Goal: Task Accomplishment & Management: Manage account settings

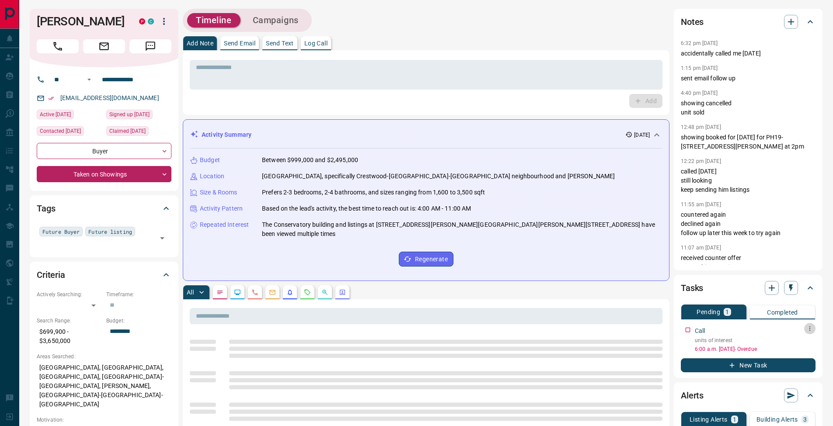
click at [809, 332] on icon "button" at bounding box center [809, 328] width 7 height 7
click at [804, 342] on li "Edit" at bounding box center [795, 345] width 38 height 13
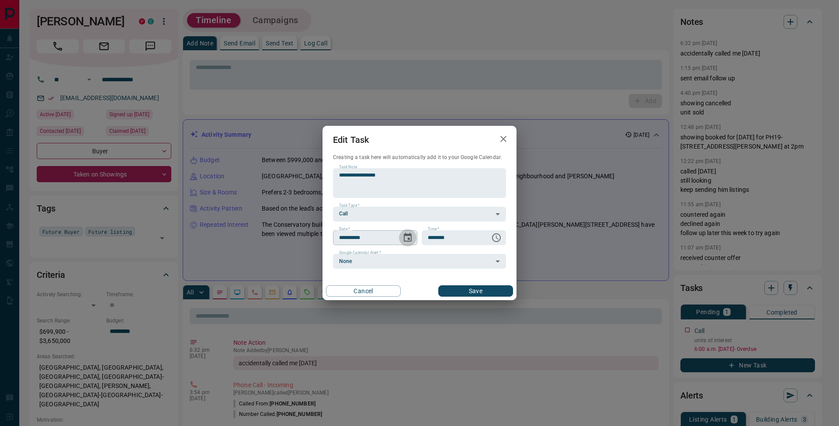
click at [410, 237] on icon "Choose date, selected date is Sep 12, 2025" at bounding box center [408, 238] width 10 height 10
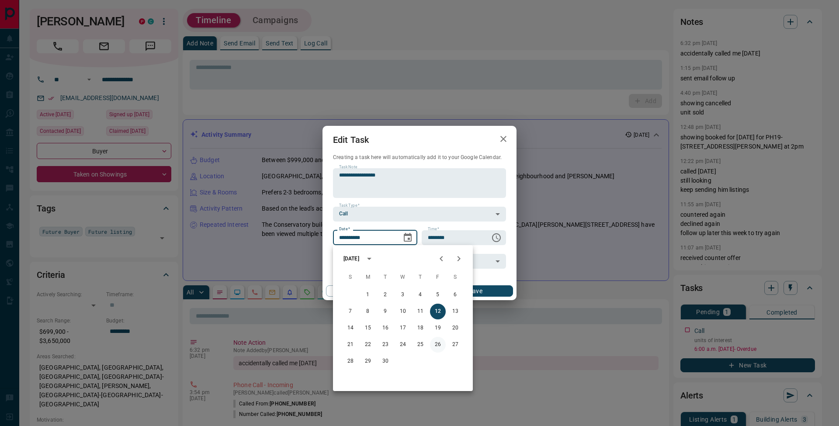
click at [442, 343] on button "26" at bounding box center [438, 345] width 16 height 16
type input "**********"
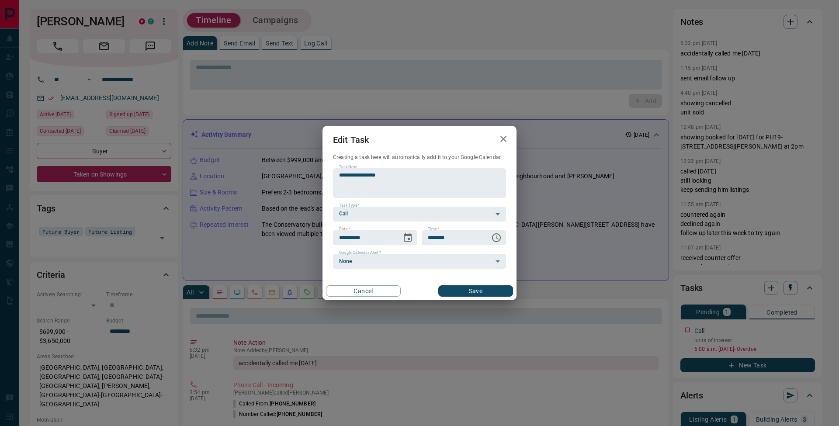
click at [485, 292] on button "Save" at bounding box center [475, 290] width 75 height 11
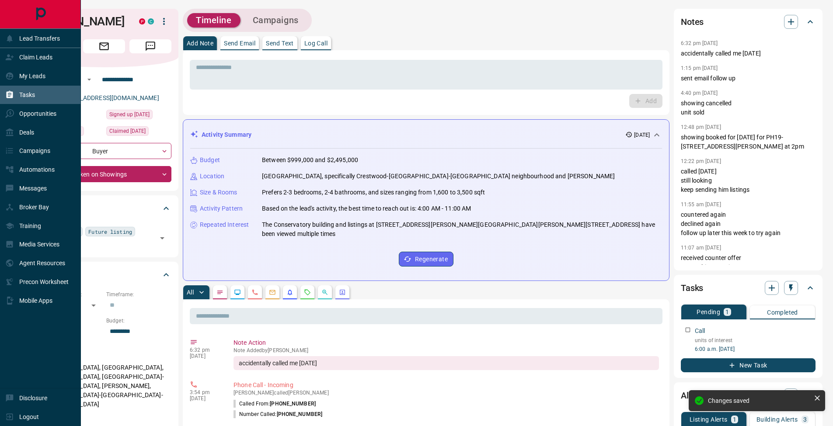
click at [9, 99] on icon at bounding box center [9, 94] width 9 height 9
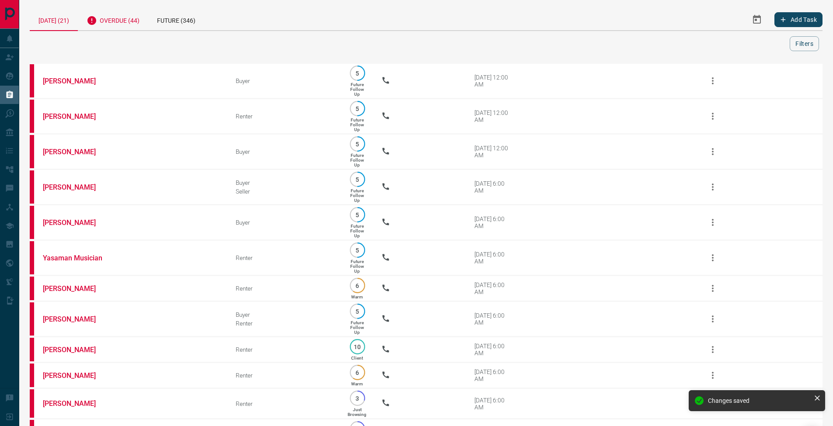
click at [125, 18] on div "Overdue (44)" at bounding box center [113, 19] width 70 height 21
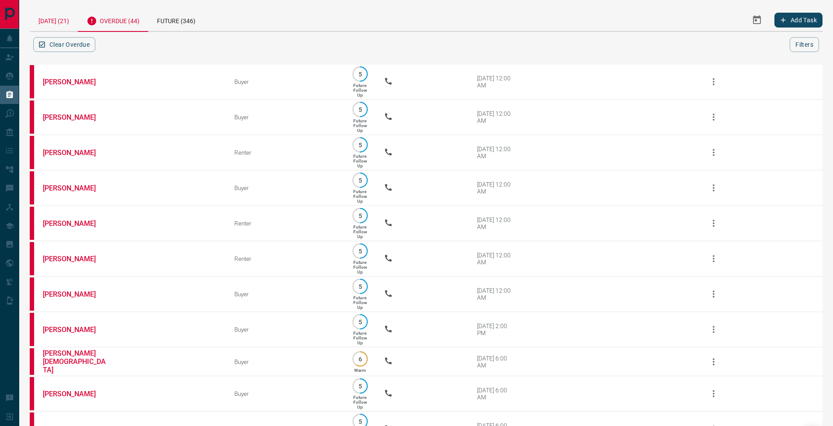
click at [65, 22] on div "[DATE] (21)" at bounding box center [54, 20] width 48 height 22
